Goal: Obtain resource: Download file/media

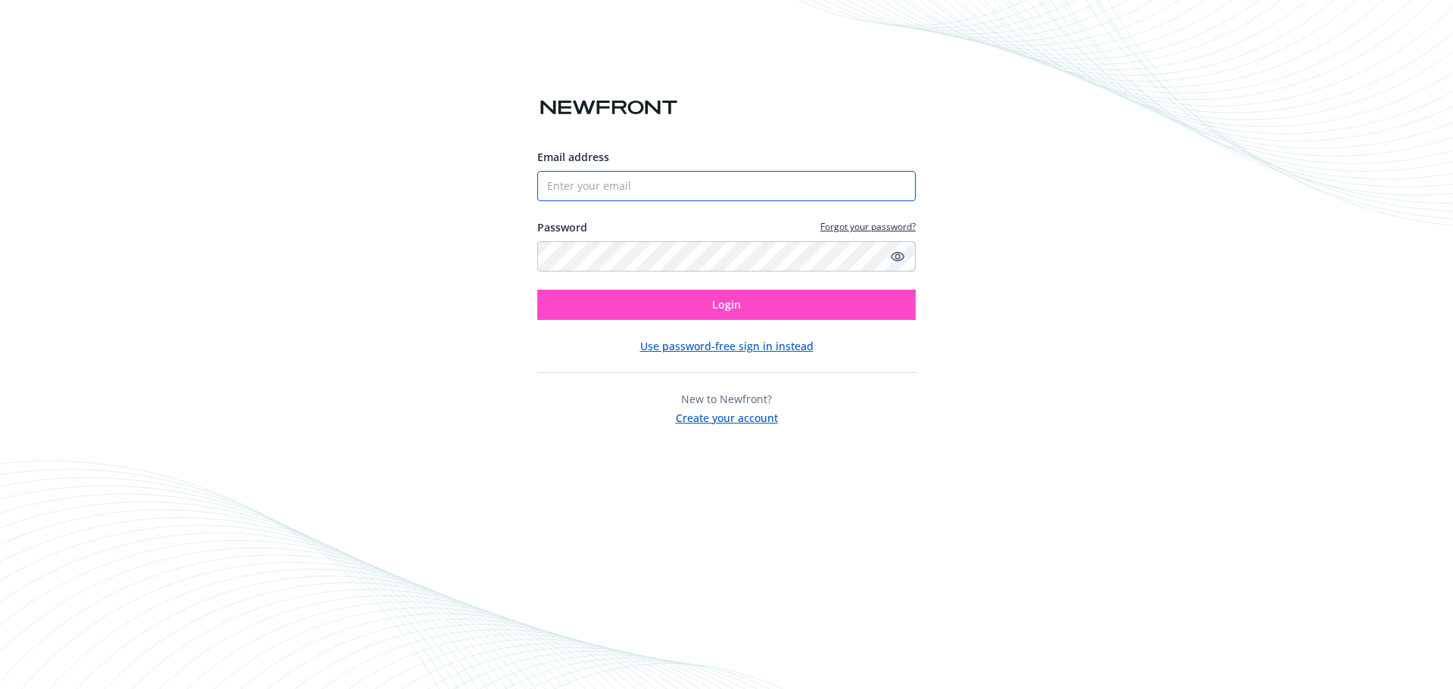
type input "doug.Carlson@wdc.com"
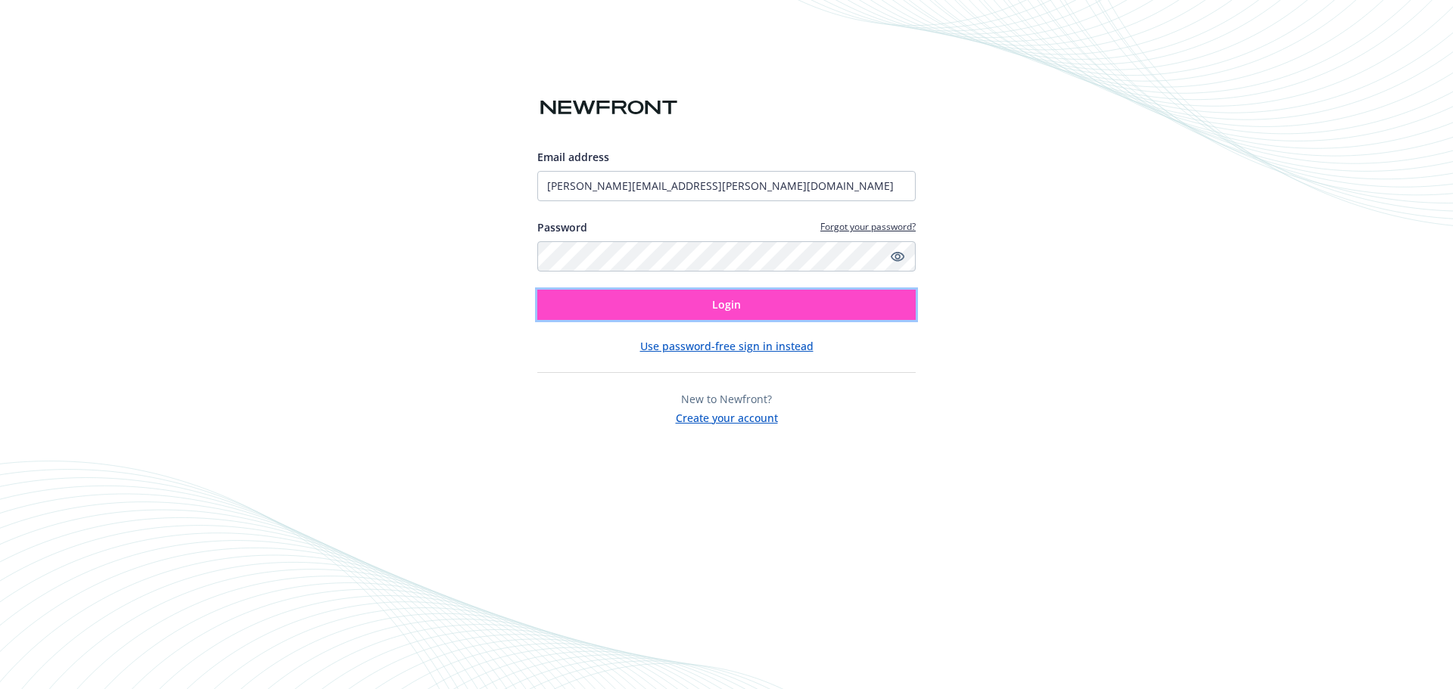
click at [736, 310] on span "Login" at bounding box center [726, 304] width 29 height 14
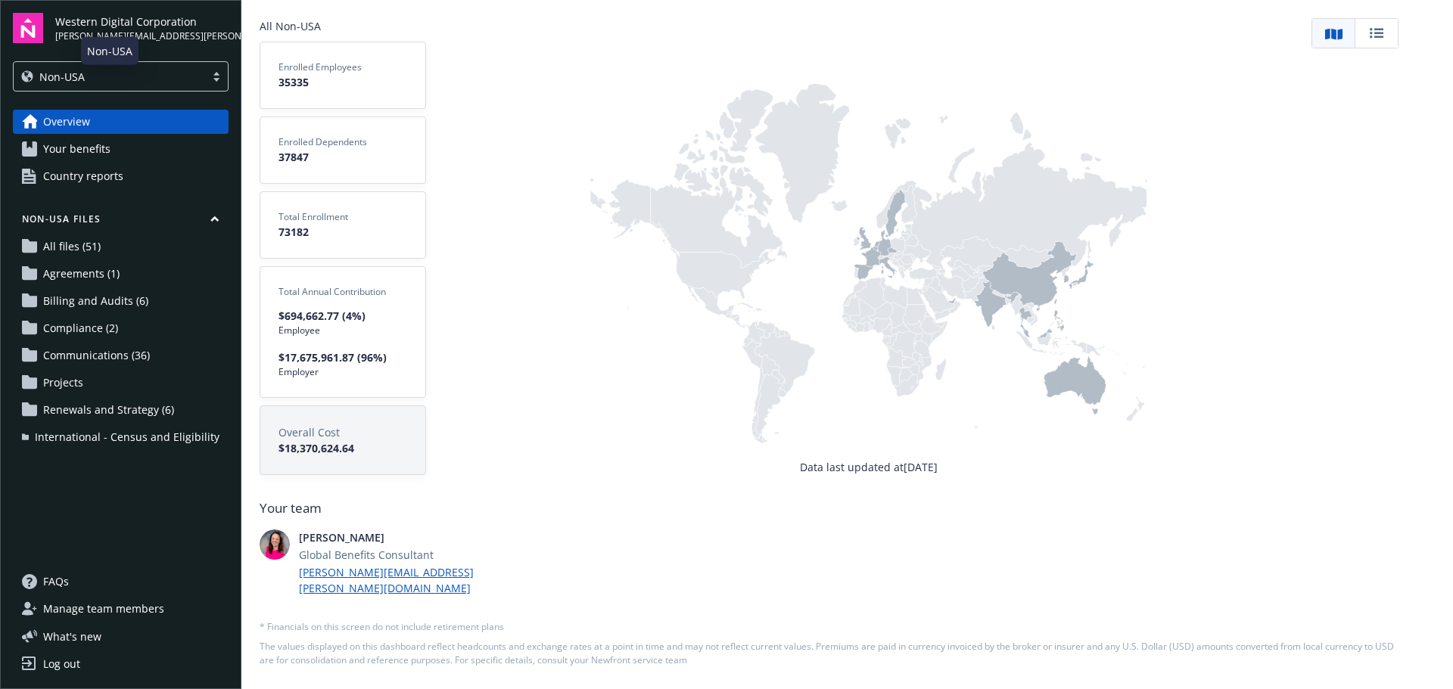
click at [99, 70] on div "Non-USA" at bounding box center [109, 77] width 176 height 16
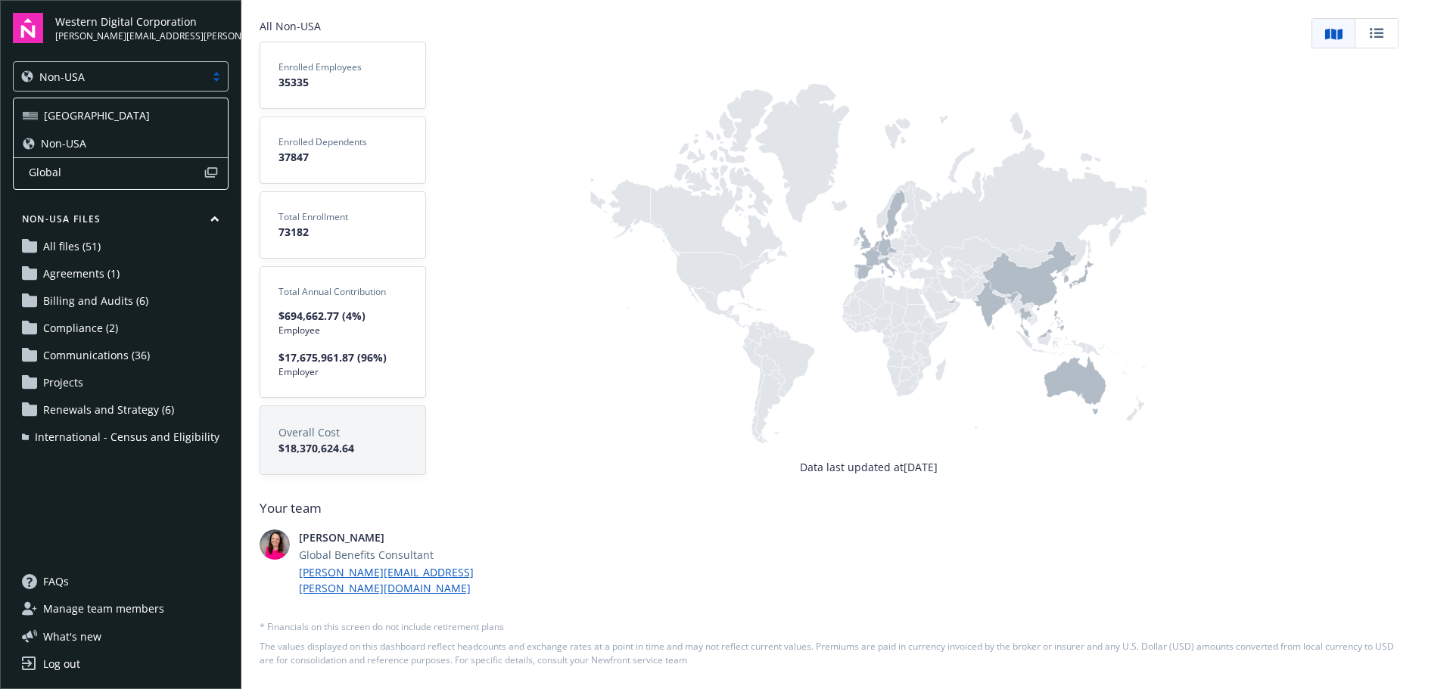
click at [73, 112] on div "[GEOGRAPHIC_DATA]" at bounding box center [121, 115] width 196 height 16
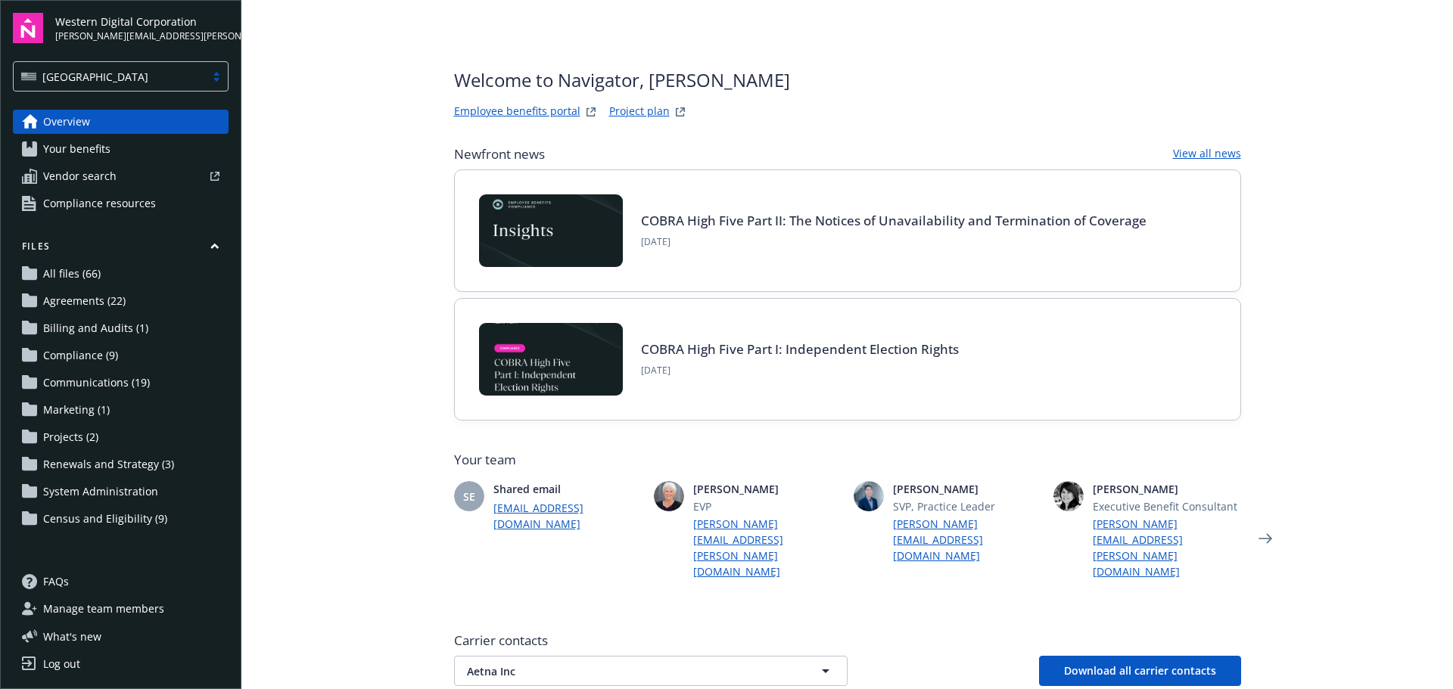
click at [81, 274] on span "All files (66)" at bounding box center [72, 274] width 58 height 24
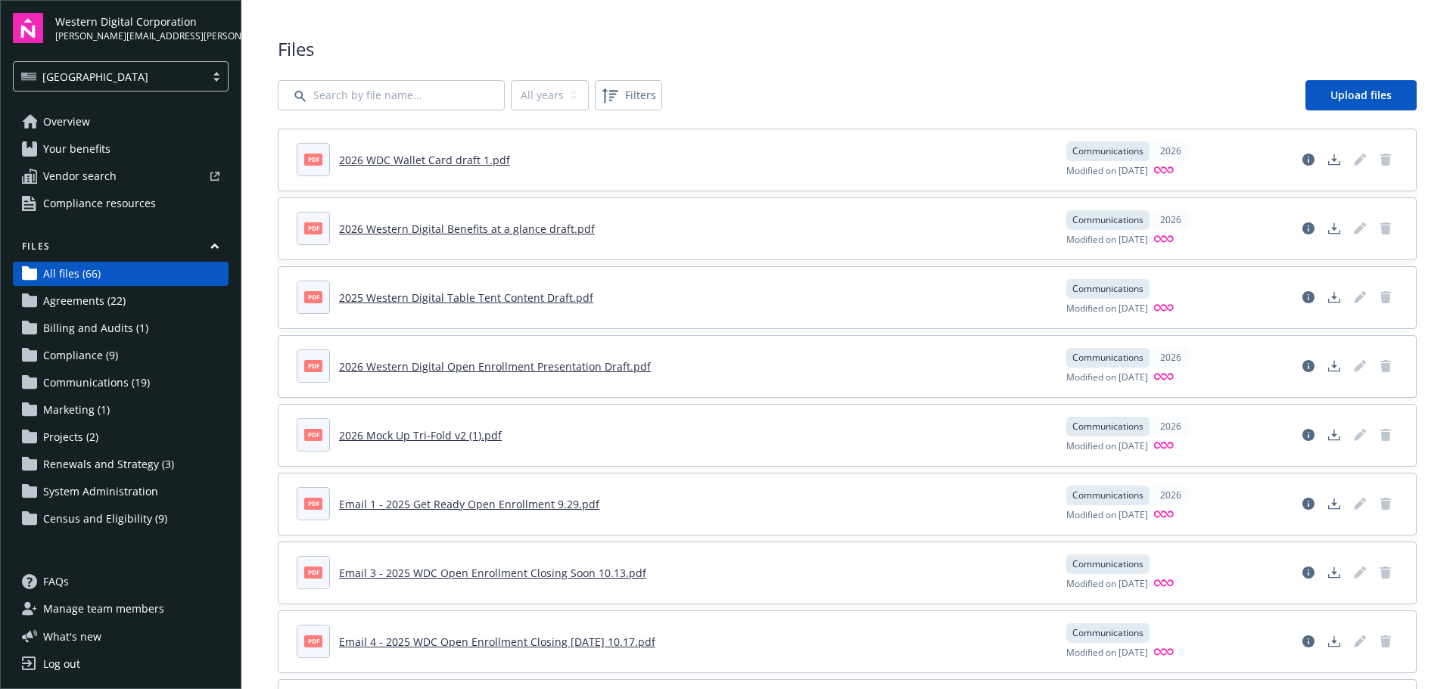
click at [404, 163] on link "2026 WDC Wallet Card draft 1.pdf" at bounding box center [424, 160] width 171 height 14
click at [422, 294] on link "2025 Western Digital Table Tent Content Draft.pdf" at bounding box center [466, 298] width 254 height 14
click at [376, 434] on link "2026 Mock Up Tri-Fold v2 (1).pdf" at bounding box center [420, 435] width 163 height 14
click at [418, 232] on link "2026 Western Digital Benefits at a glance draft.pdf" at bounding box center [467, 229] width 256 height 14
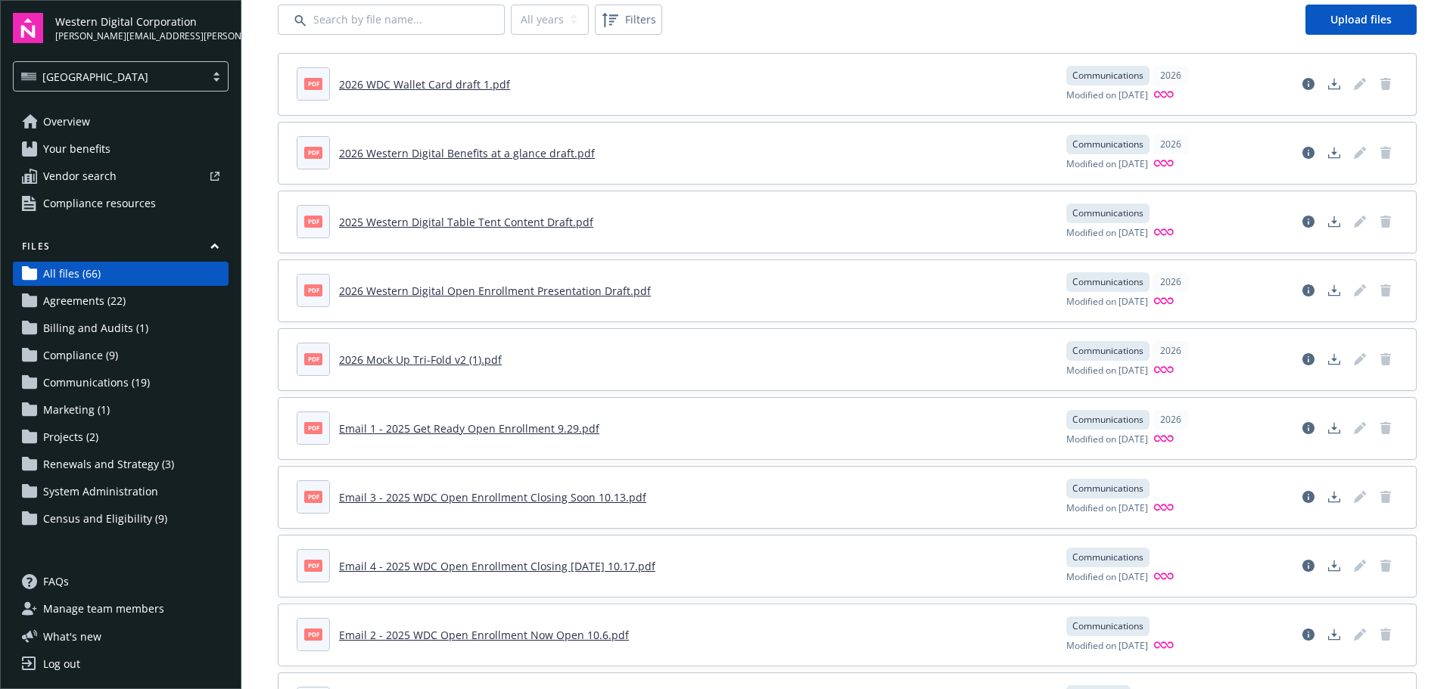
click at [453, 428] on link "Email 1 - 2025 Get Ready Open Enrollment 9.29.pdf" at bounding box center [469, 429] width 260 height 14
click at [504, 291] on link "2026 Western Digital Open Enrollment Presentation Draft.pdf" at bounding box center [495, 291] width 312 height 14
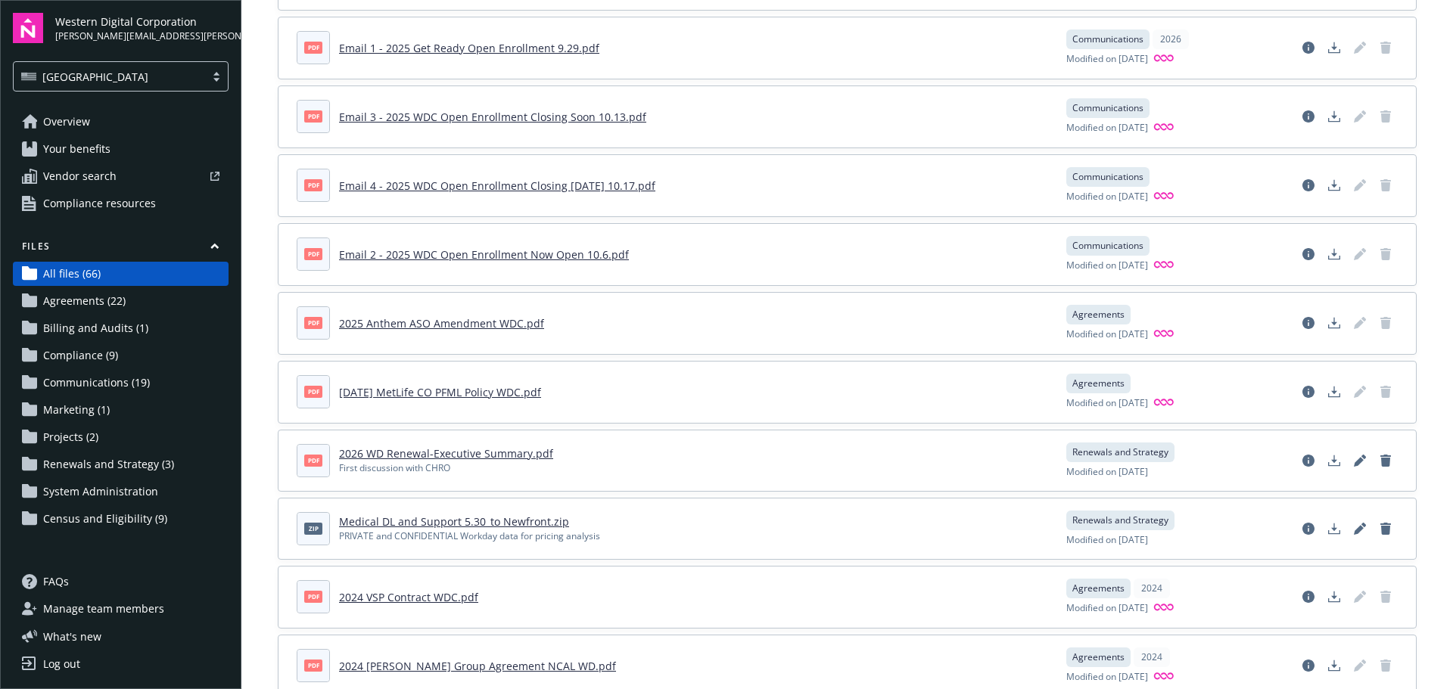
scroll to position [0, 0]
